Goal: Task Accomplishment & Management: Use online tool/utility

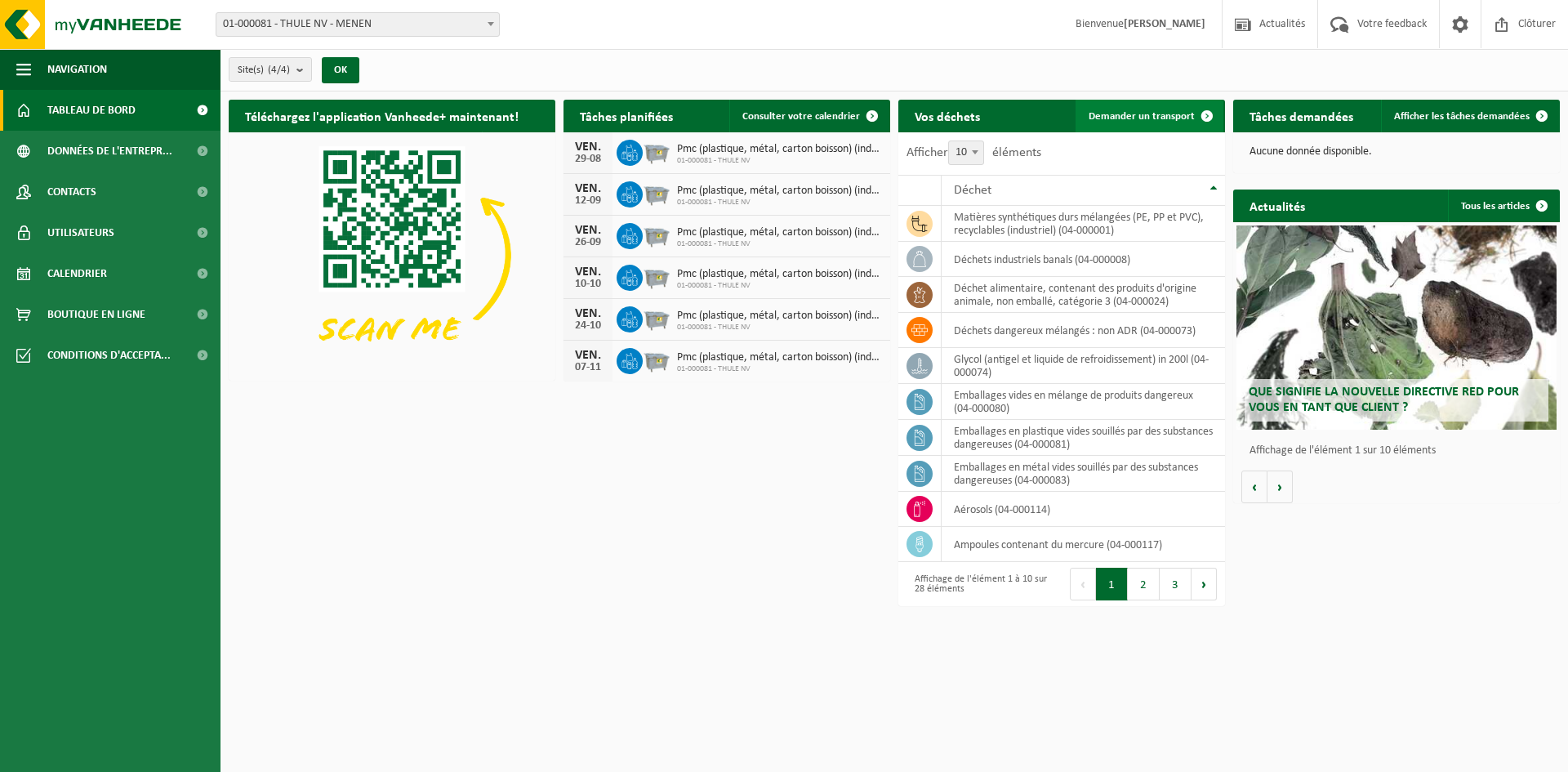
click at [1178, 114] on span "Demander un transport" at bounding box center [1142, 117] width 106 height 11
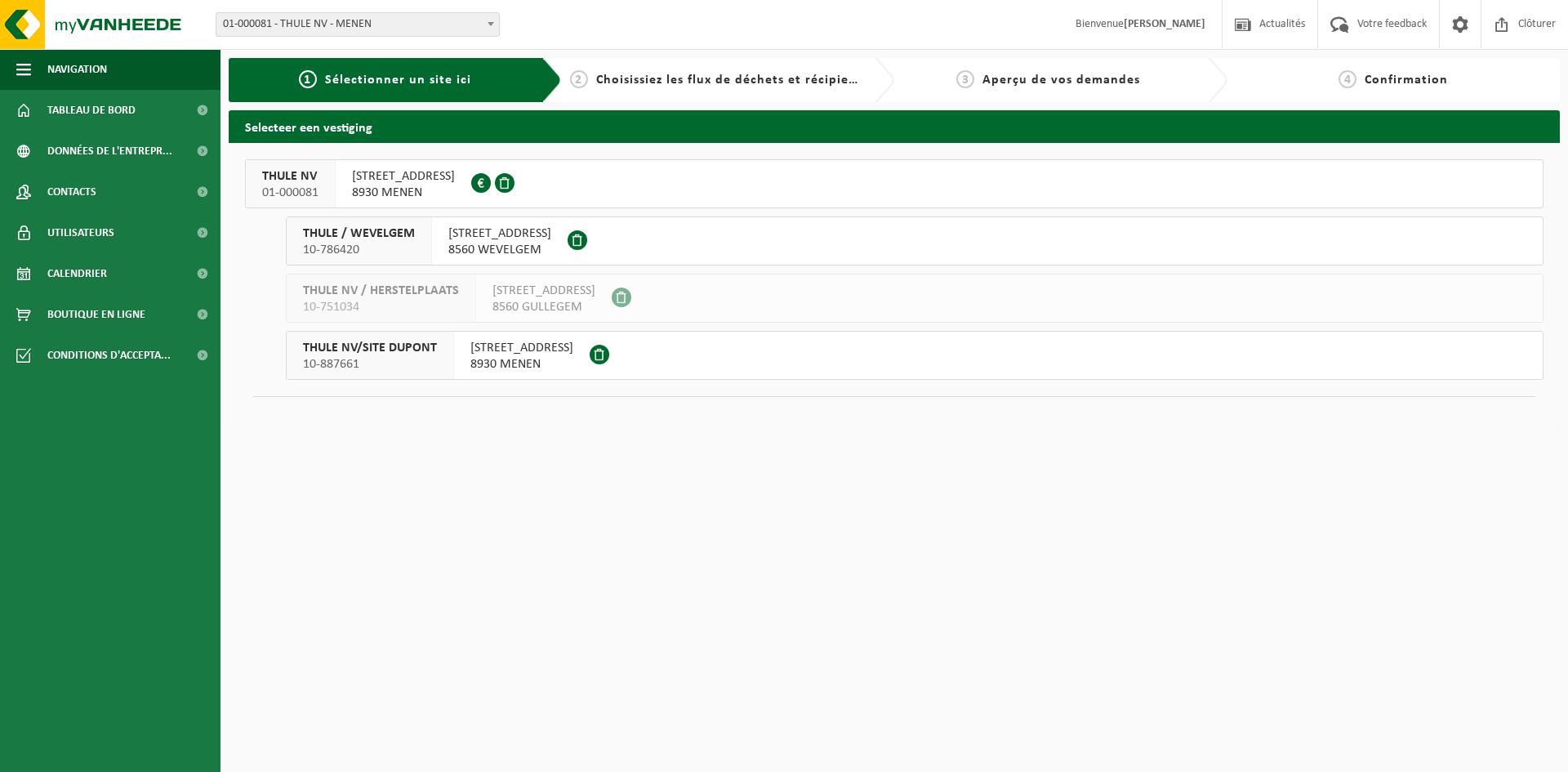
click at [430, 191] on span "8930 MENEN" at bounding box center [403, 193] width 103 height 16
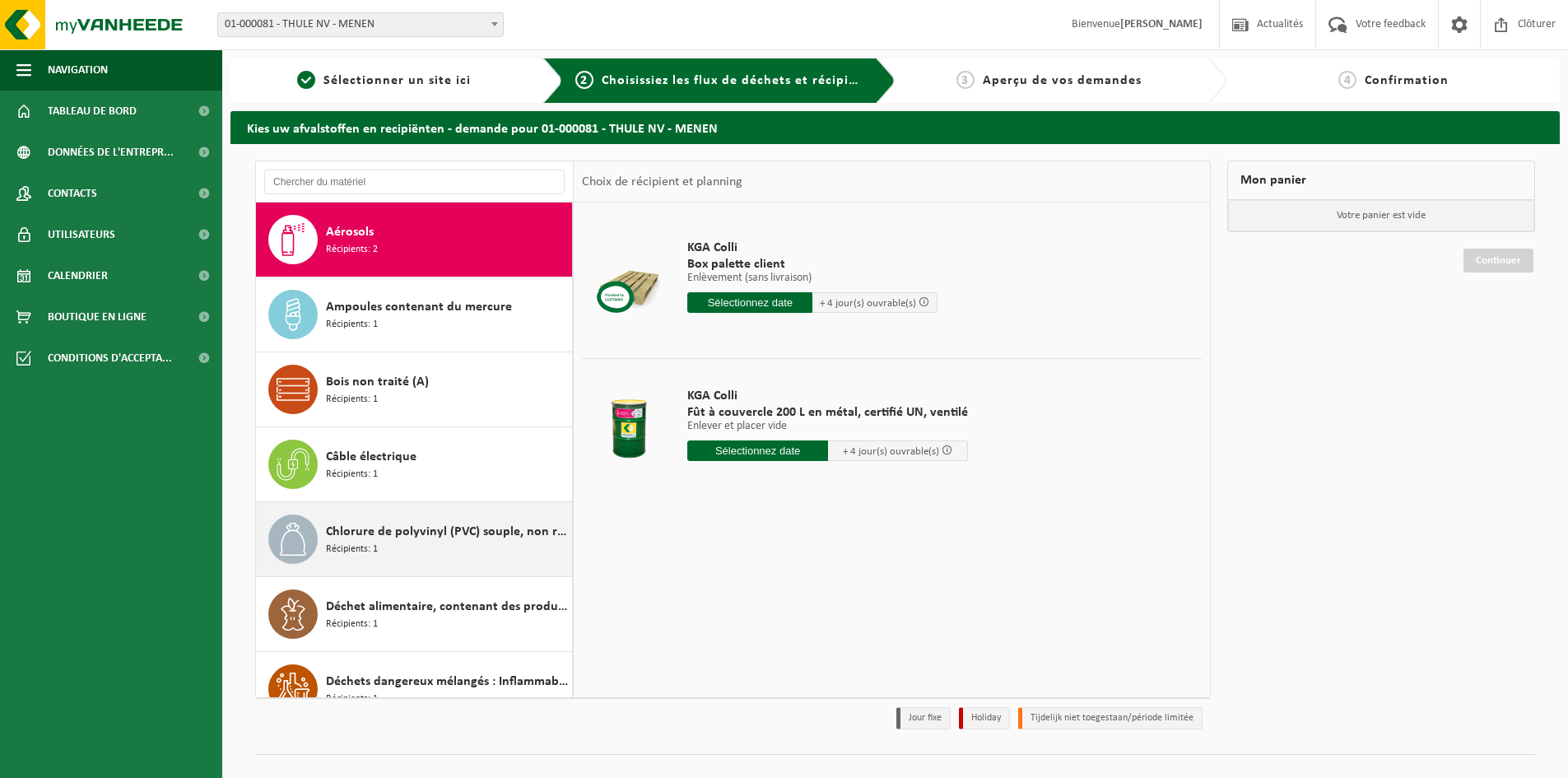
click at [394, 558] on div "Chlorure de polyvinyl (PVC) souple, non recyclable Récipients: 1" at bounding box center [446, 539] width 242 height 50
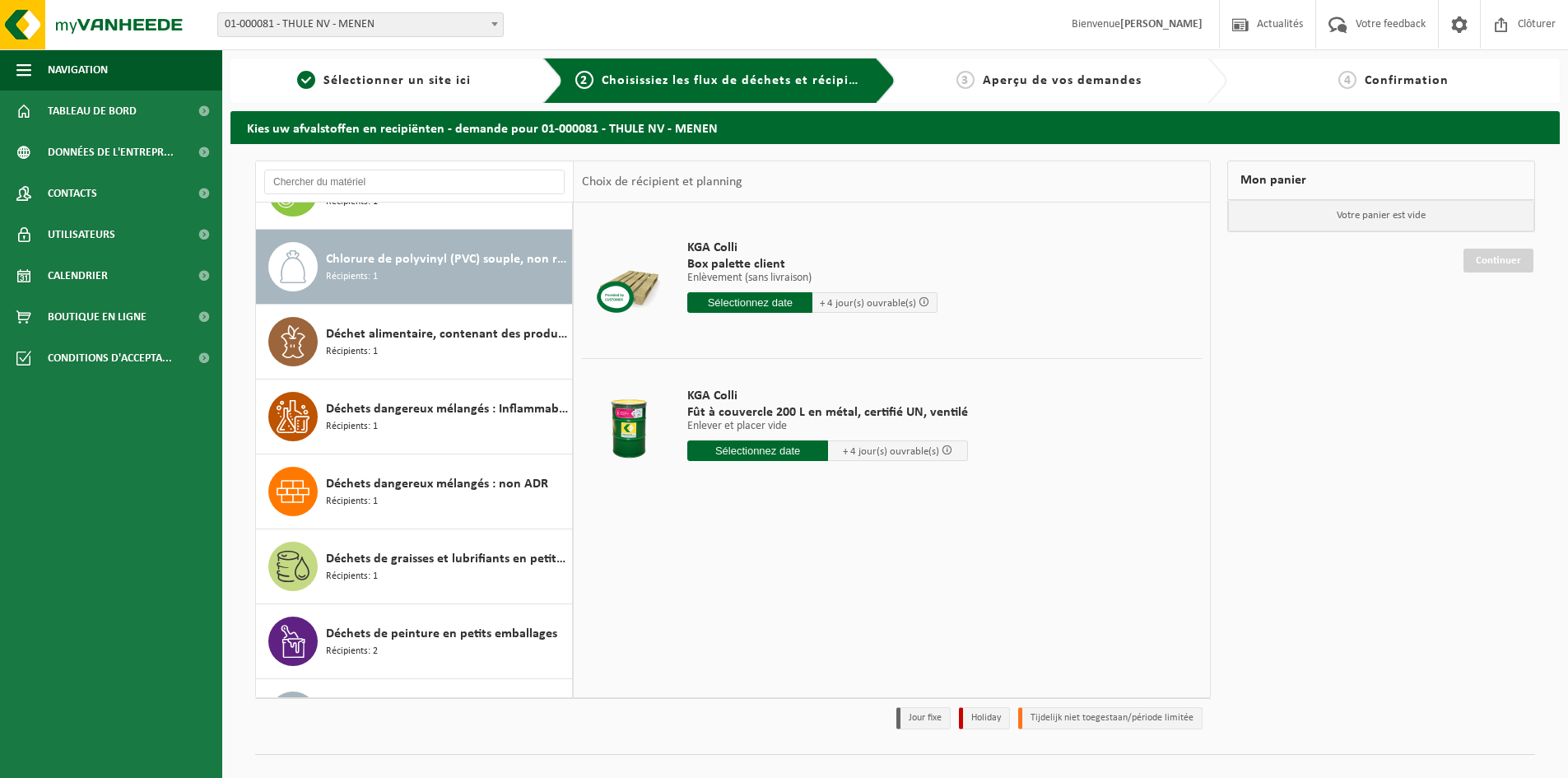
scroll to position [300, 0]
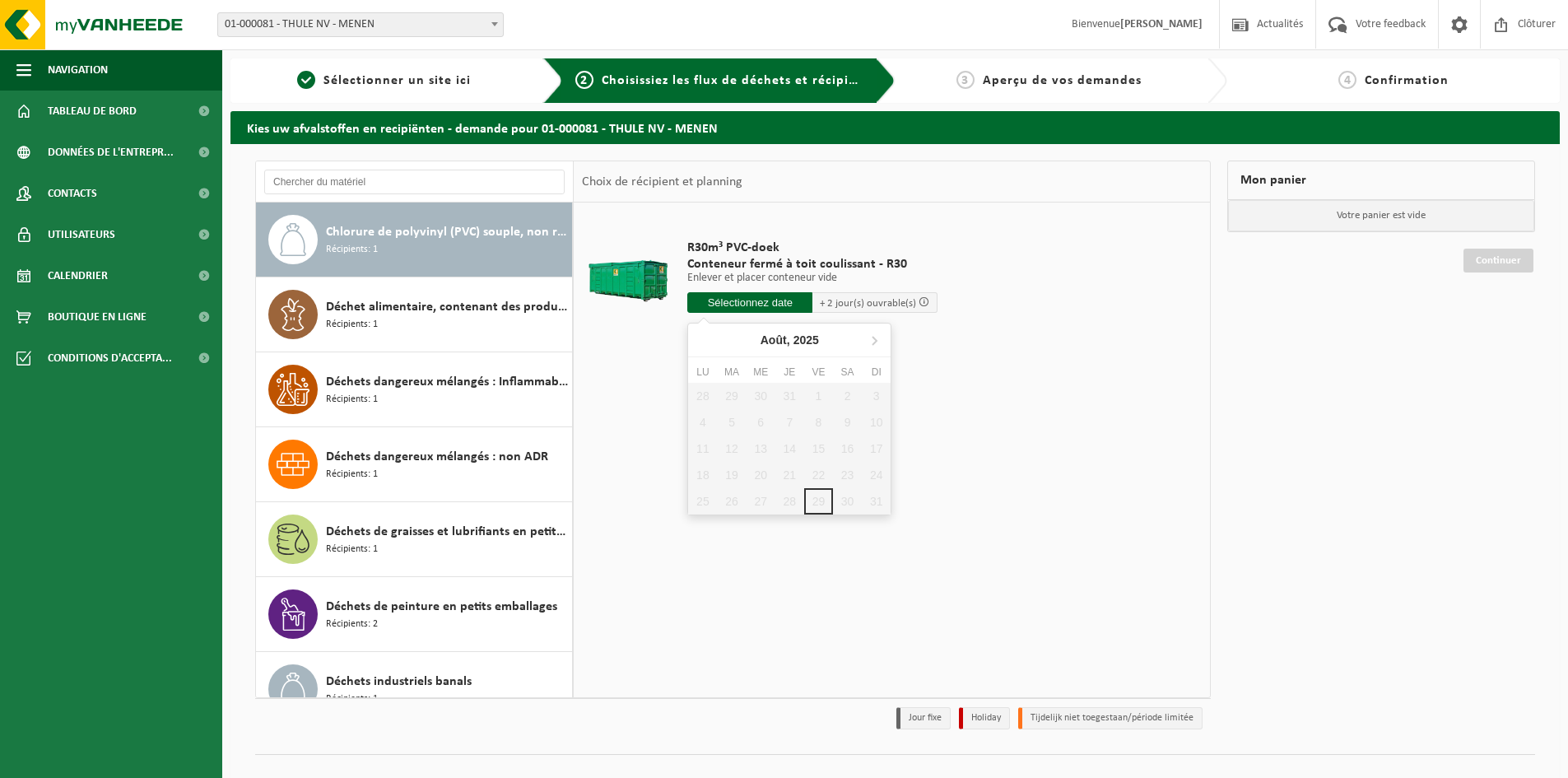
click at [771, 299] on input "text" at bounding box center [750, 303] width 125 height 20
click at [875, 341] on icon at bounding box center [875, 340] width 4 height 8
click at [697, 396] on div "1" at bounding box center [702, 395] width 29 height 27
type input "à partir de [DATE]"
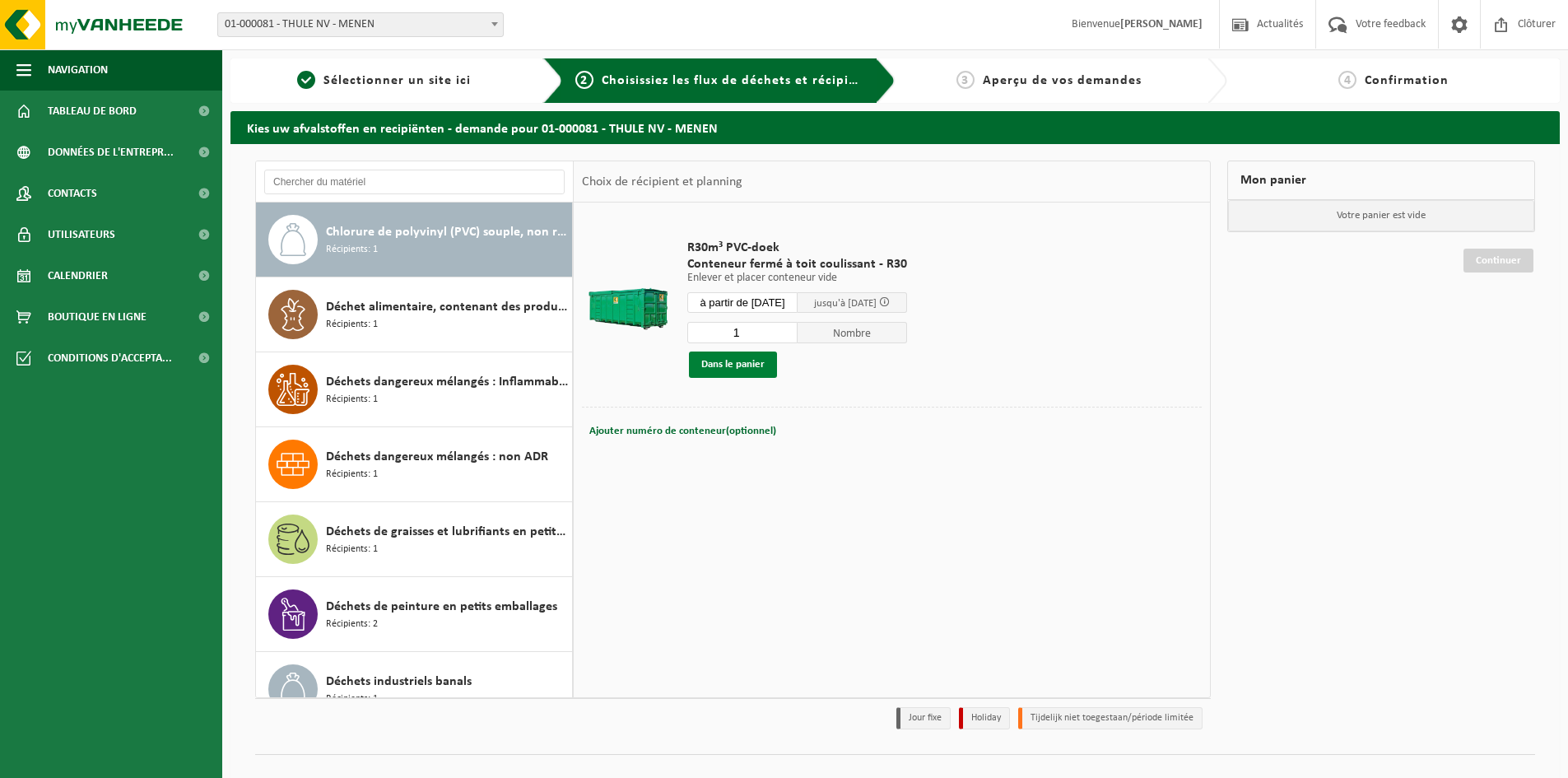
click at [741, 364] on button "Dans le panier" at bounding box center [733, 364] width 88 height 27
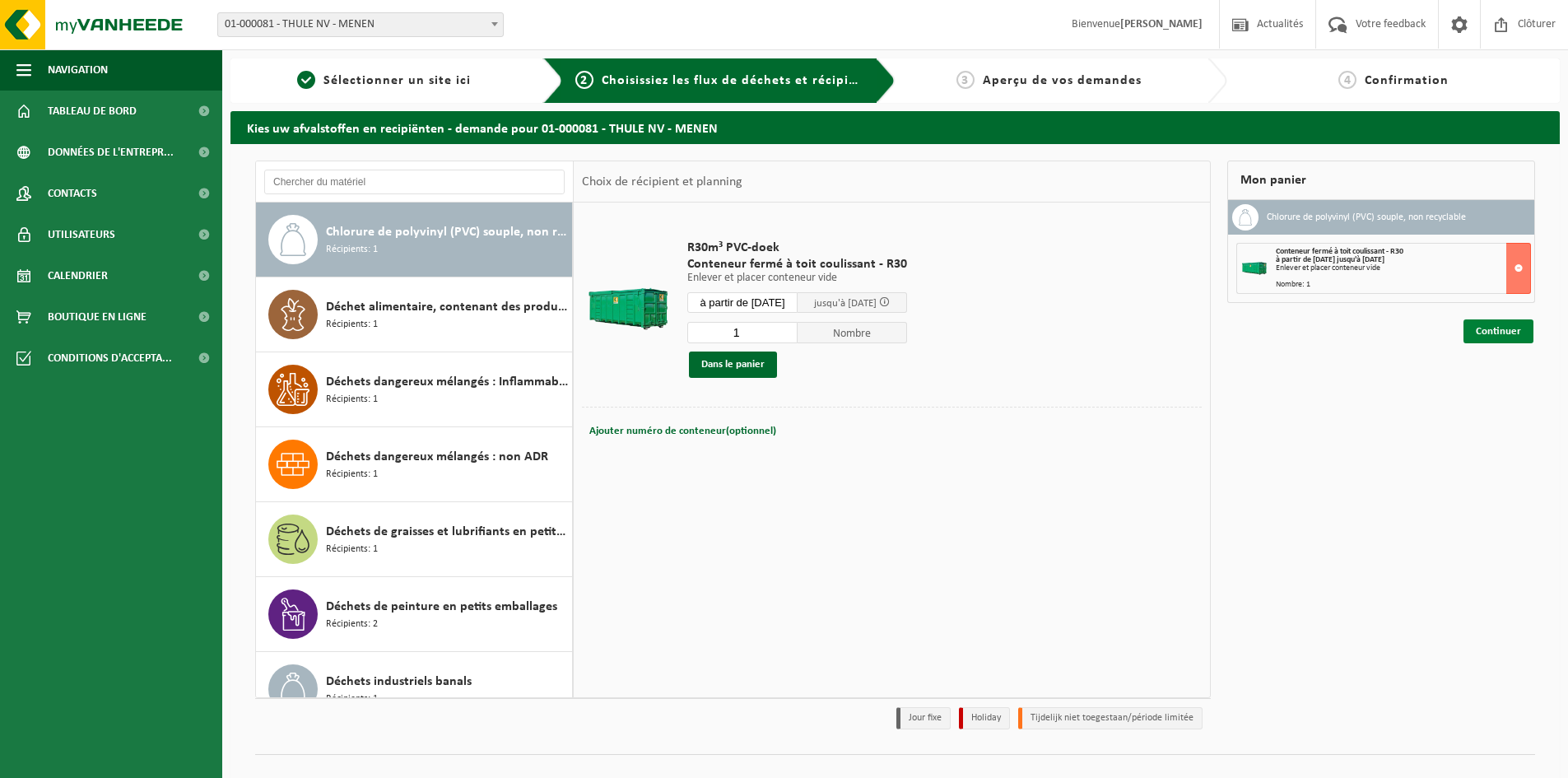
click at [1481, 333] on link "Continuer" at bounding box center [1498, 331] width 70 height 24
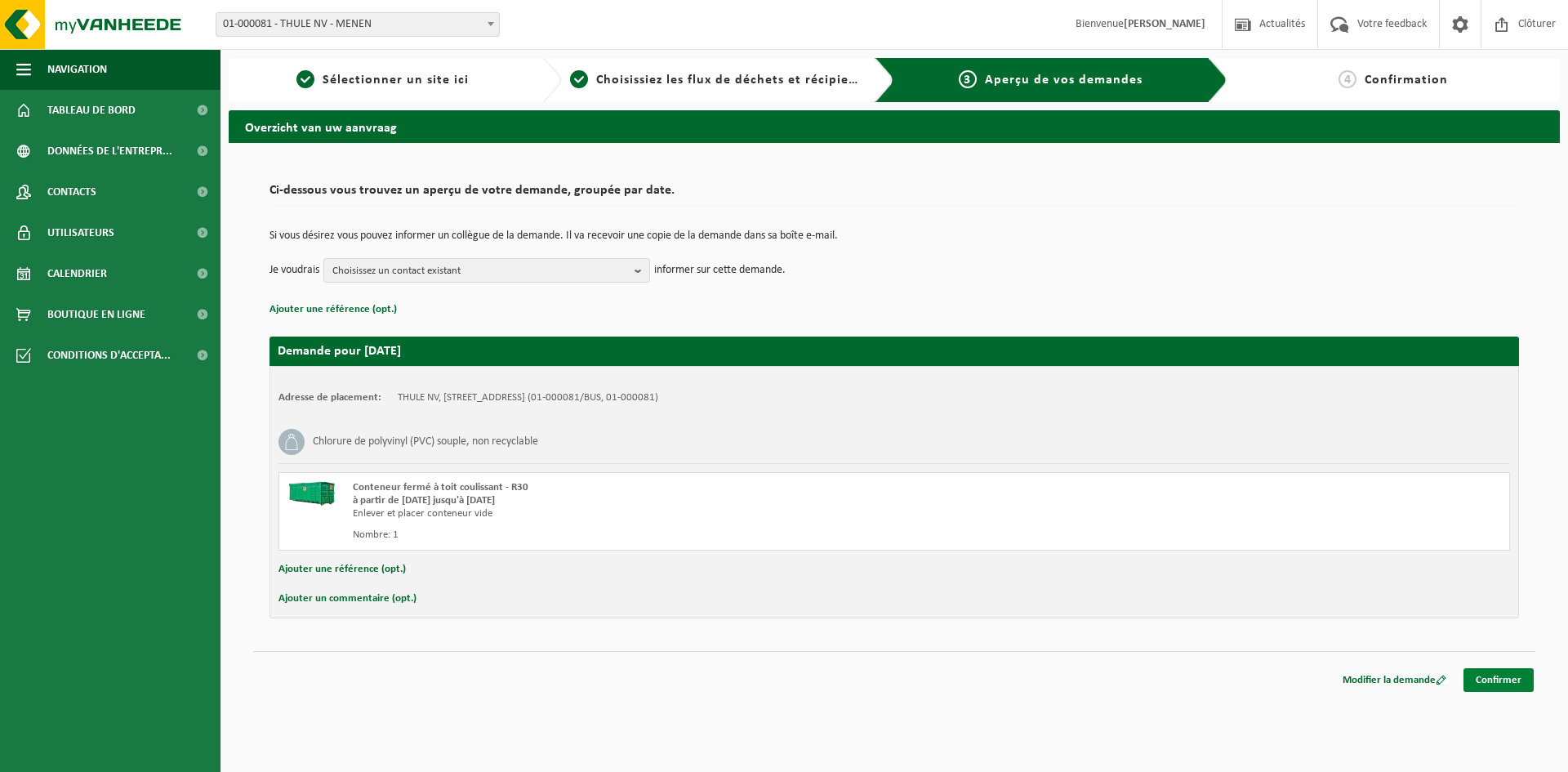
click at [1501, 683] on link "Confirmer" at bounding box center [1499, 680] width 70 height 24
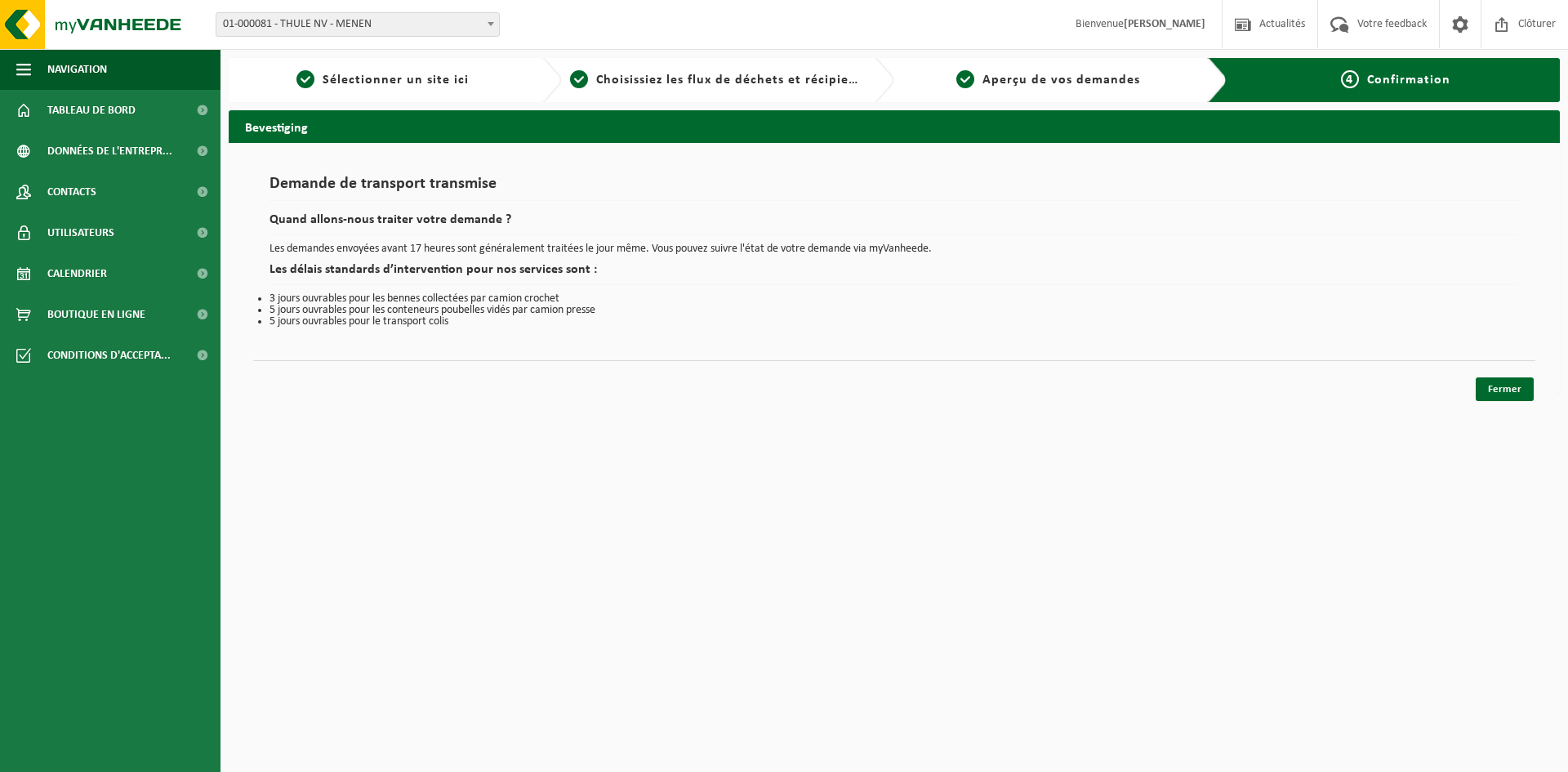
click at [1500, 402] on div "Navigation Actualités Votre feedback Clôturer Tableau de bord Données de l'entr…" at bounding box center [784, 204] width 1568 height 410
click at [1502, 400] on link "Fermer" at bounding box center [1505, 389] width 58 height 24
